Goal: Use online tool/utility: Utilize a website feature to perform a specific function

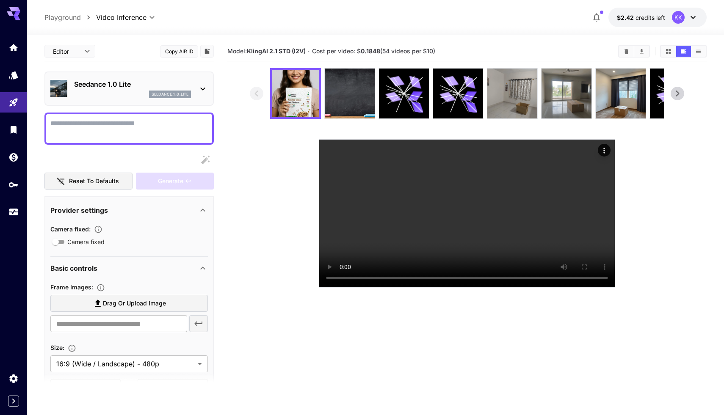
click at [202, 87] on icon at bounding box center [203, 89] width 10 height 10
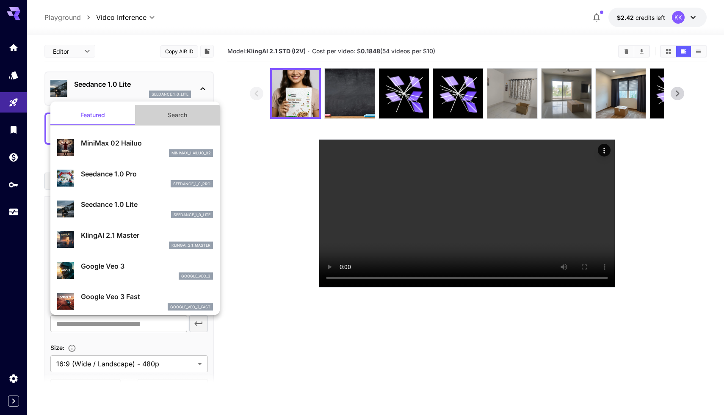
click at [169, 122] on button "Search" at bounding box center [177, 115] width 85 height 20
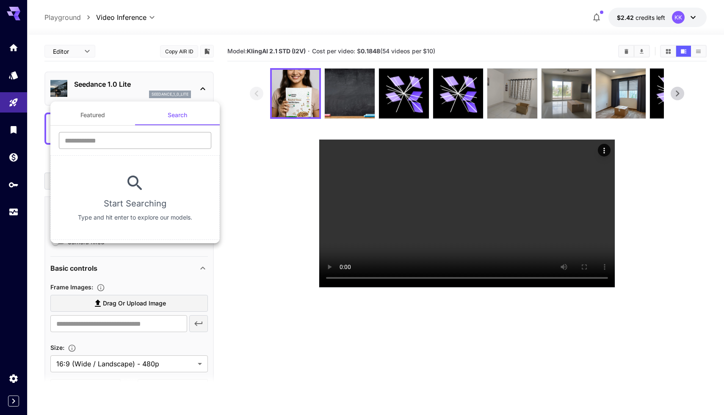
click at [122, 136] on input "text" at bounding box center [135, 140] width 152 height 17
type input "*"
click at [98, 119] on button "Featured" at bounding box center [92, 115] width 85 height 20
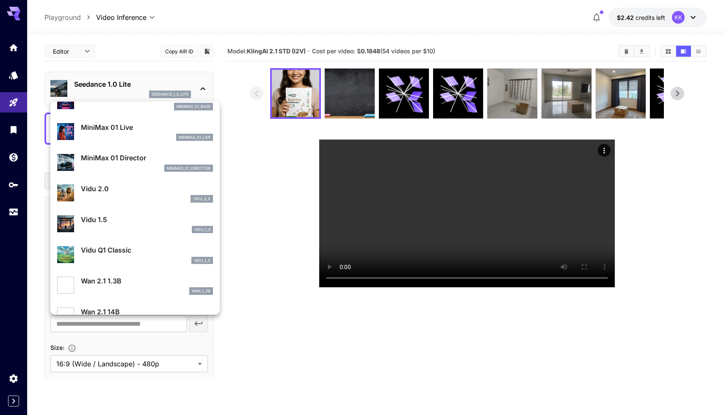
scroll to position [654, 0]
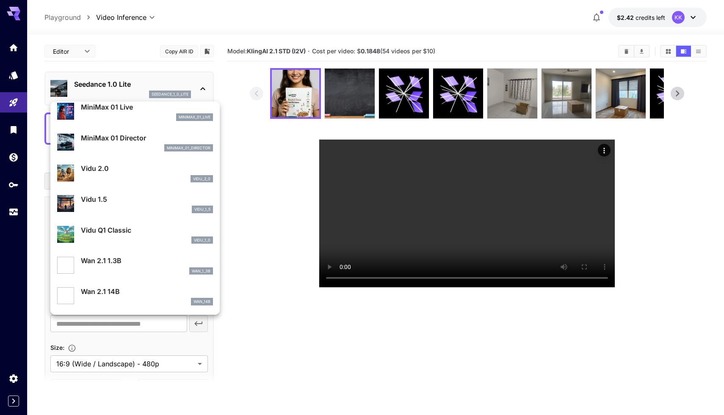
click at [116, 176] on div "vidu_2_0" at bounding box center [147, 179] width 132 height 8
type input "**********"
type input "****"
type input "*"
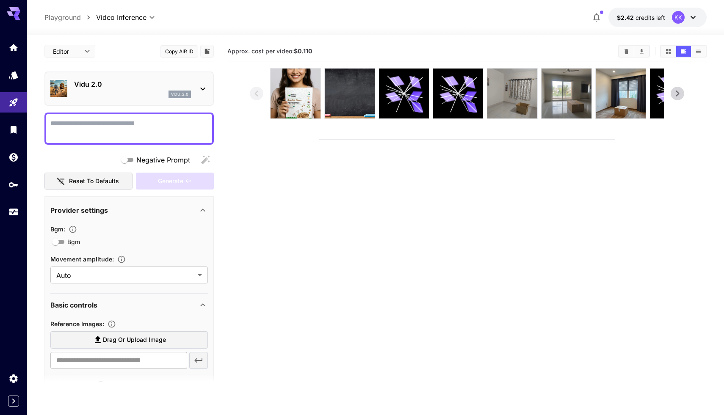
click at [200, 89] on icon at bounding box center [203, 89] width 10 height 10
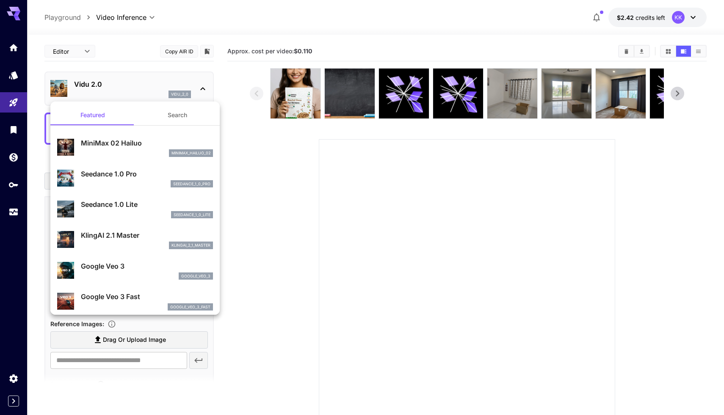
click at [249, 164] on div at bounding box center [362, 207] width 724 height 415
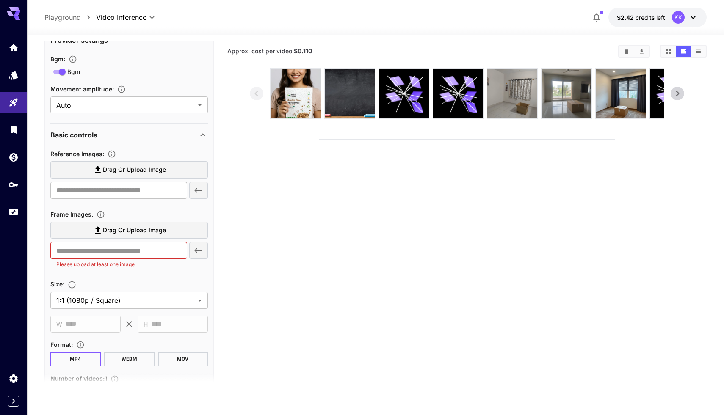
scroll to position [180, 0]
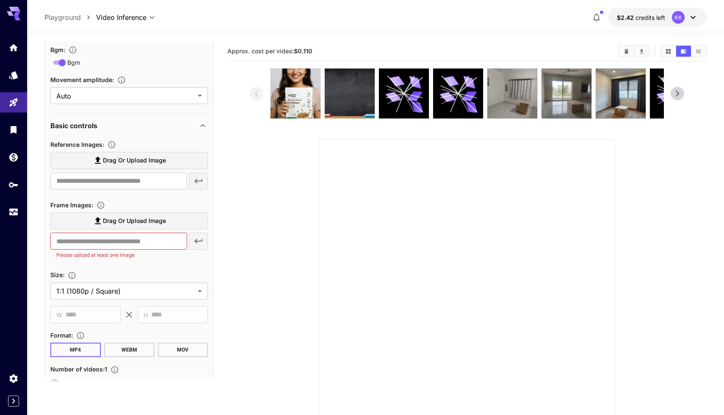
click at [110, 221] on span "Drag or upload image" at bounding box center [134, 221] width 63 height 11
click at [0, 0] on input "Drag or upload image" at bounding box center [0, 0] width 0 height 0
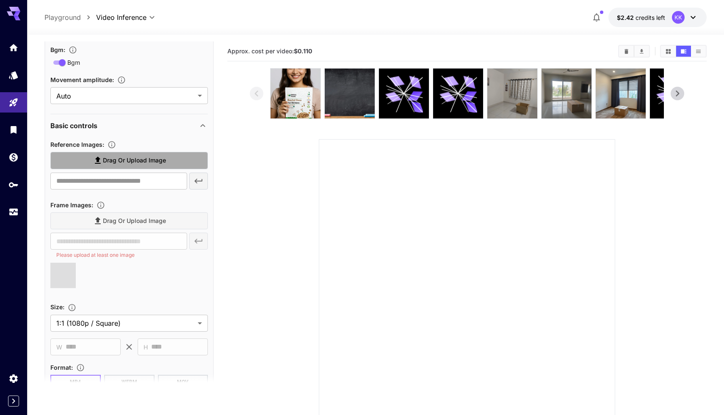
click at [124, 159] on span "Drag or upload image" at bounding box center [134, 160] width 63 height 11
click at [0, 0] on input "Drag or upload image" at bounding box center [0, 0] width 0 height 0
type input "**********"
